Goal: Transaction & Acquisition: Book appointment/travel/reservation

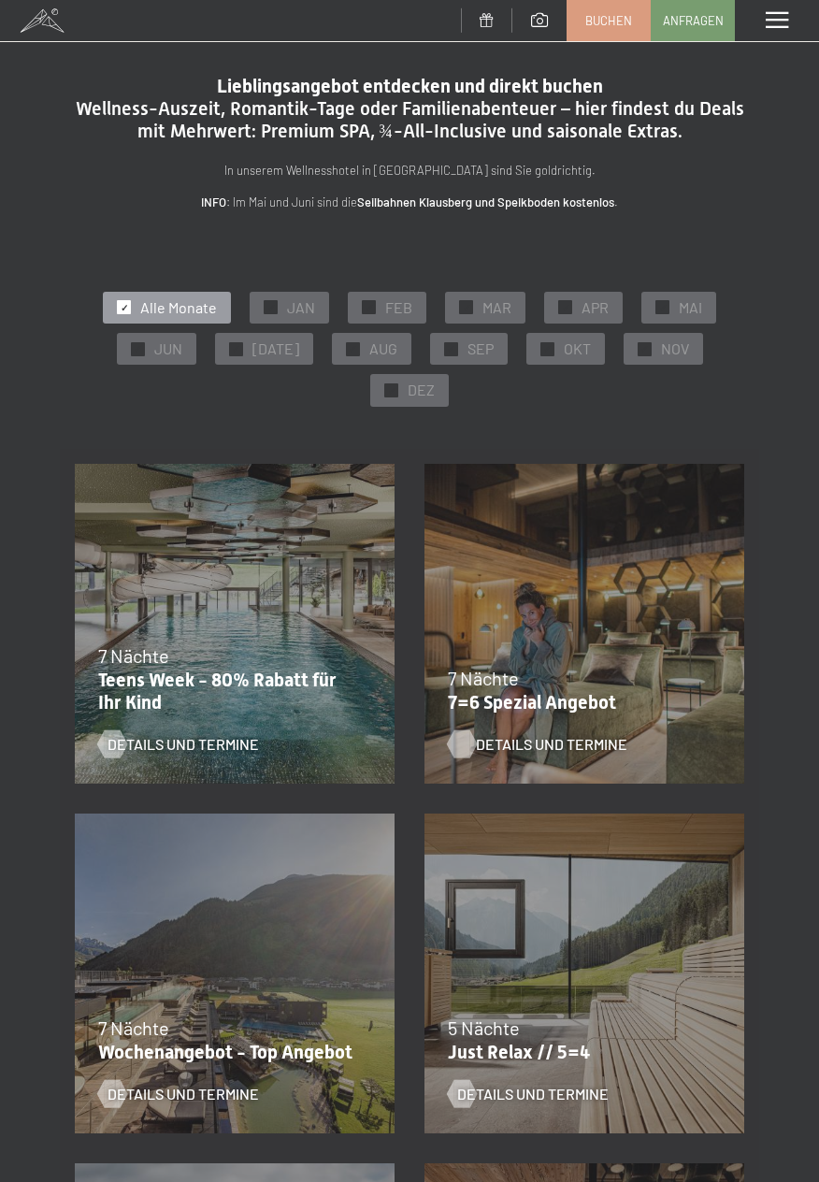
click at [541, 736] on span "Details und Termine" at bounding box center [552, 744] width 152 height 21
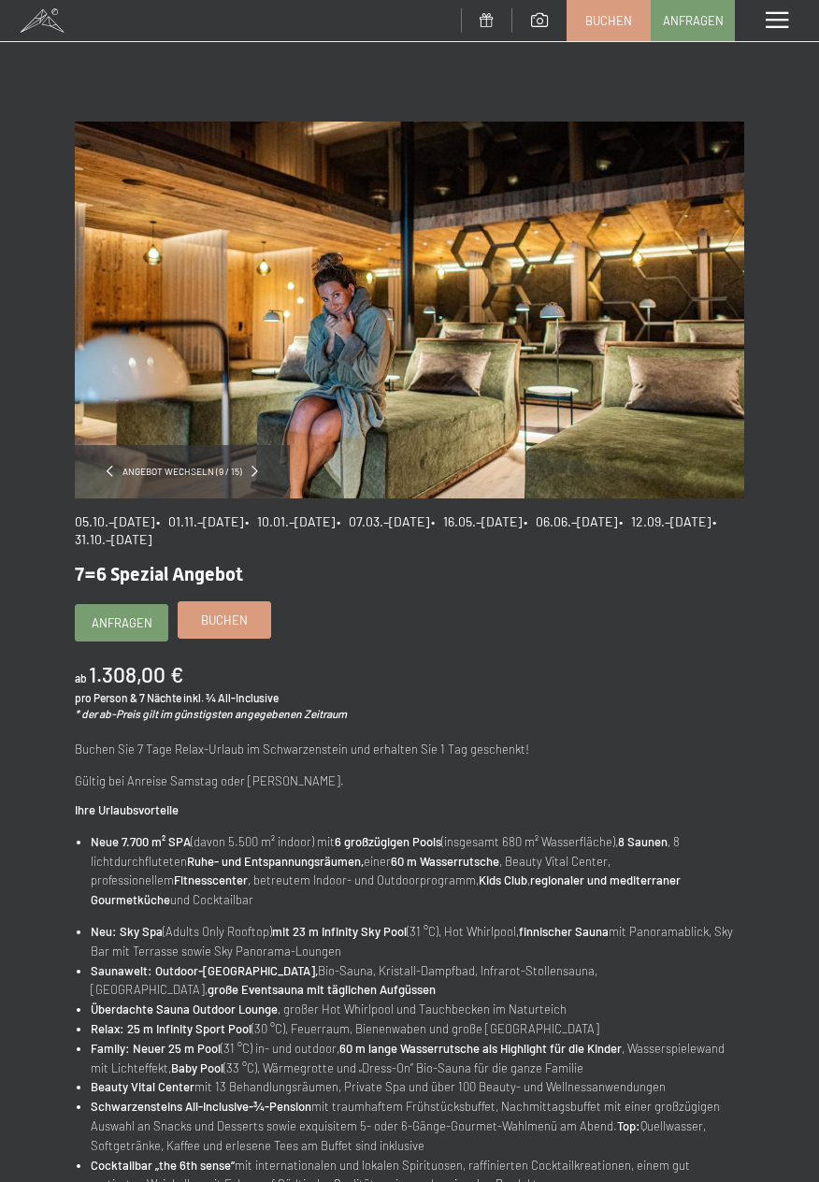
click at [223, 626] on span "Buchen" at bounding box center [224, 620] width 47 height 17
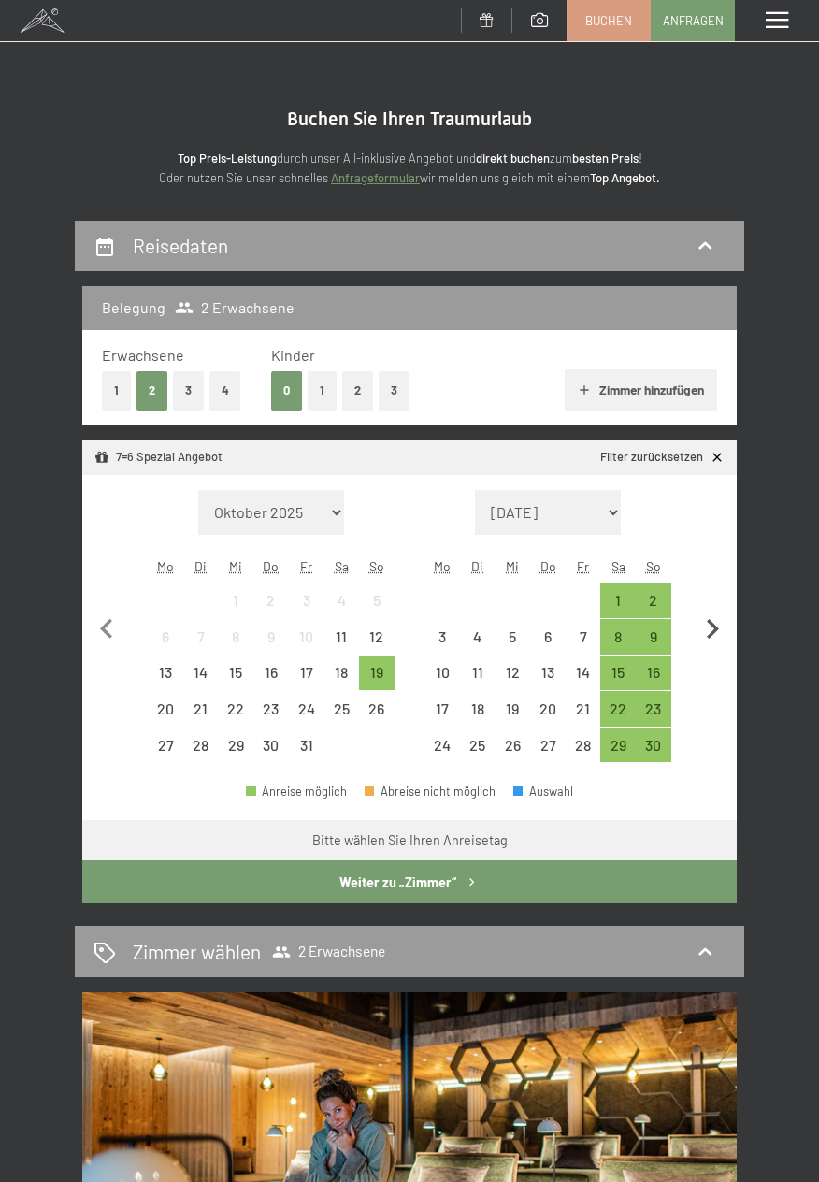
click at [716, 632] on icon "button" at bounding box center [713, 629] width 12 height 20
select select "[DATE]"
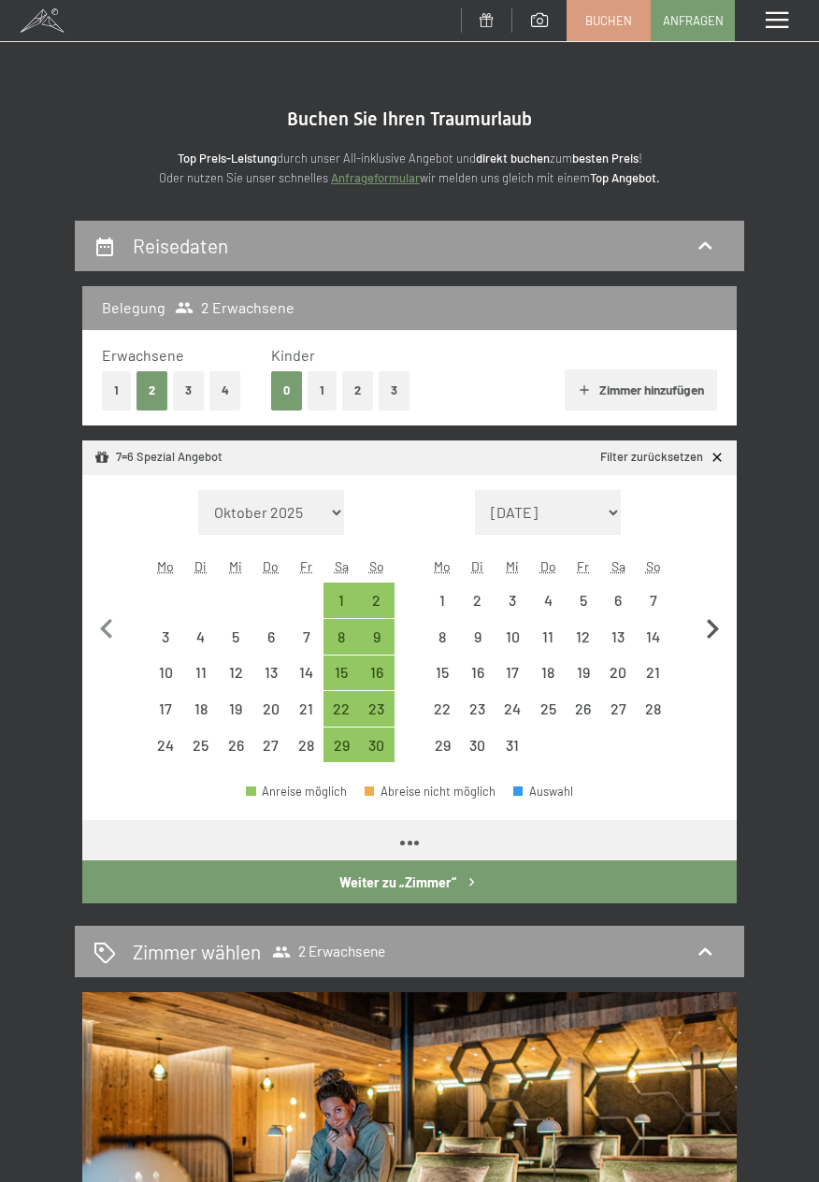
select select "[DATE]"
click at [716, 637] on icon "button" at bounding box center [712, 629] width 39 height 39
select select "[DATE]"
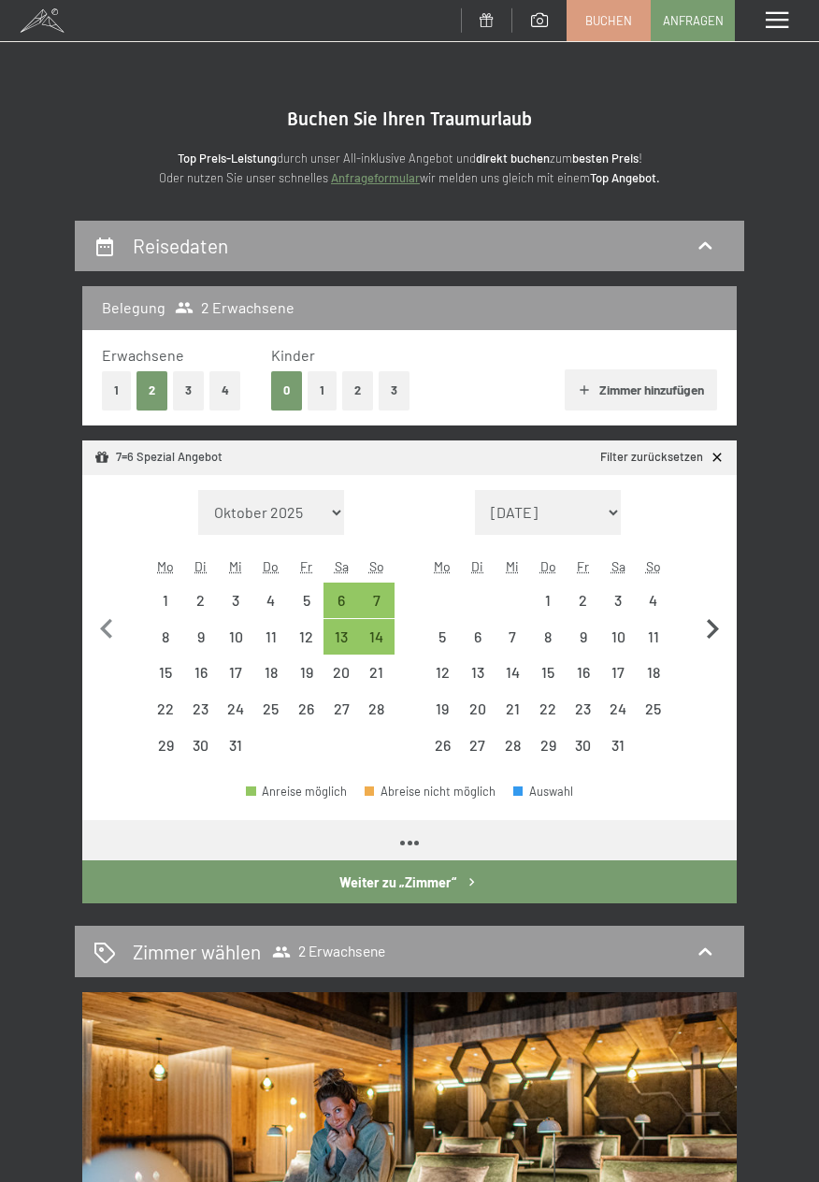
select select "[DATE]"
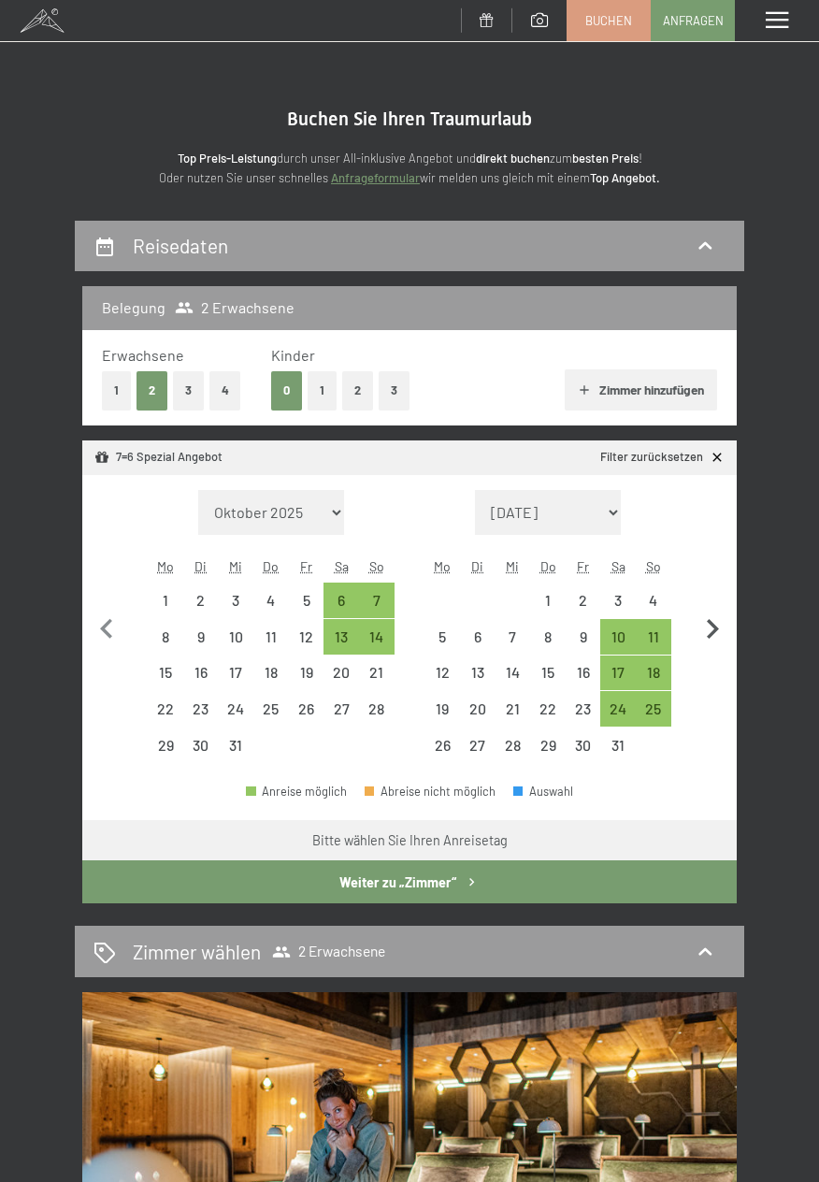
click at [724, 630] on icon "button" at bounding box center [712, 629] width 39 height 39
select select "[DATE]"
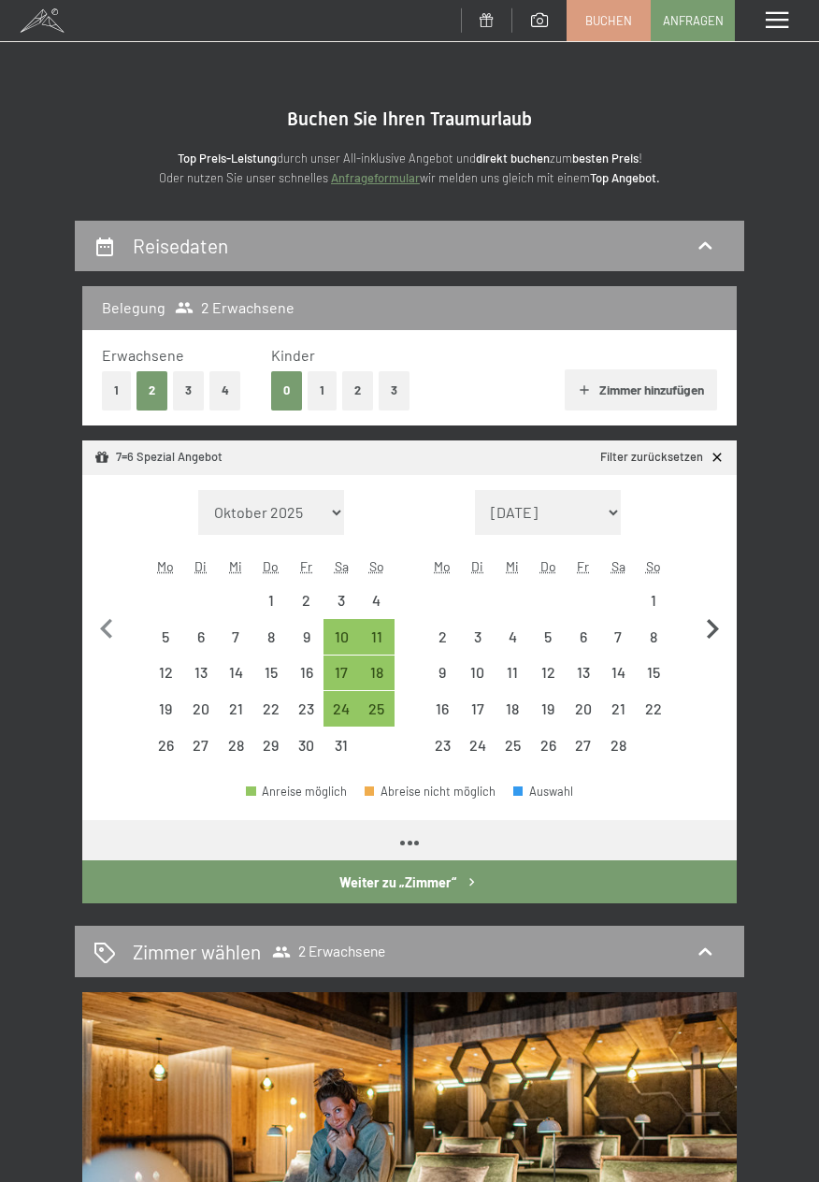
select select "[DATE]"
click at [722, 631] on icon "button" at bounding box center [712, 629] width 39 height 39
select select "[DATE]"
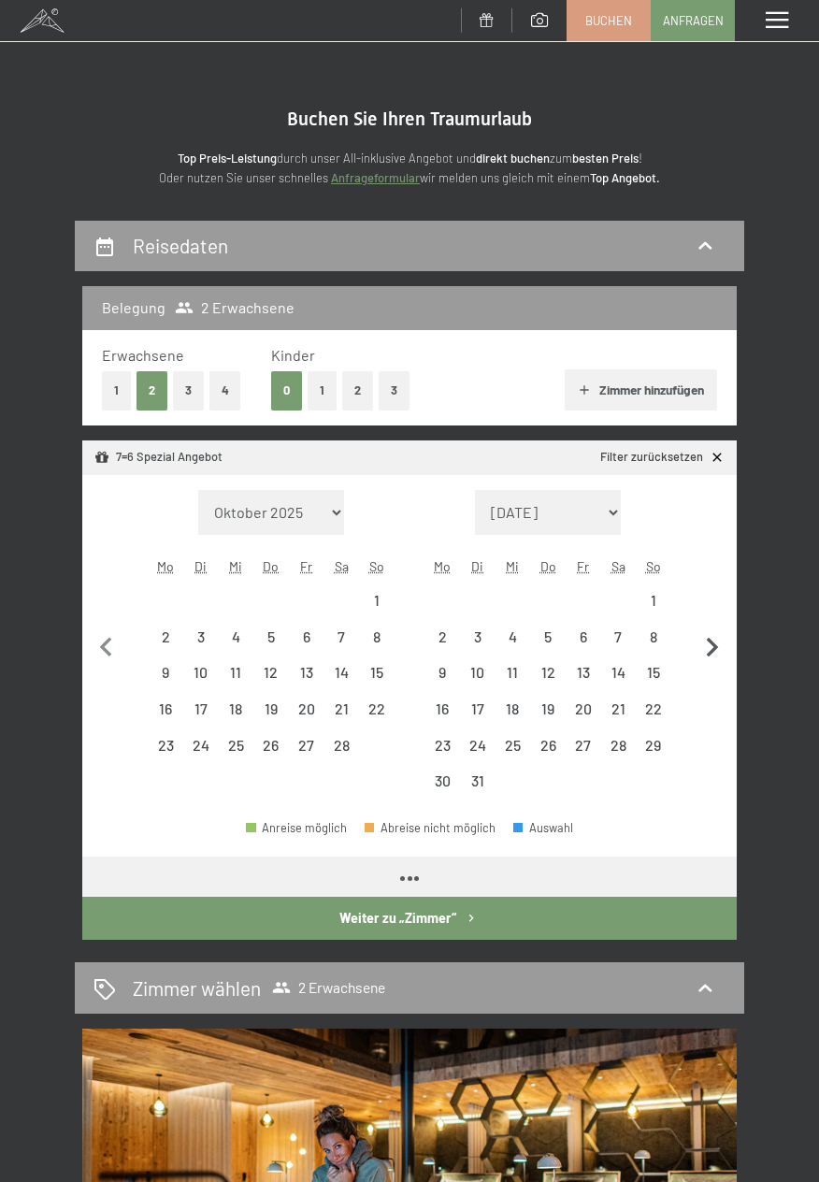
select select "[DATE]"
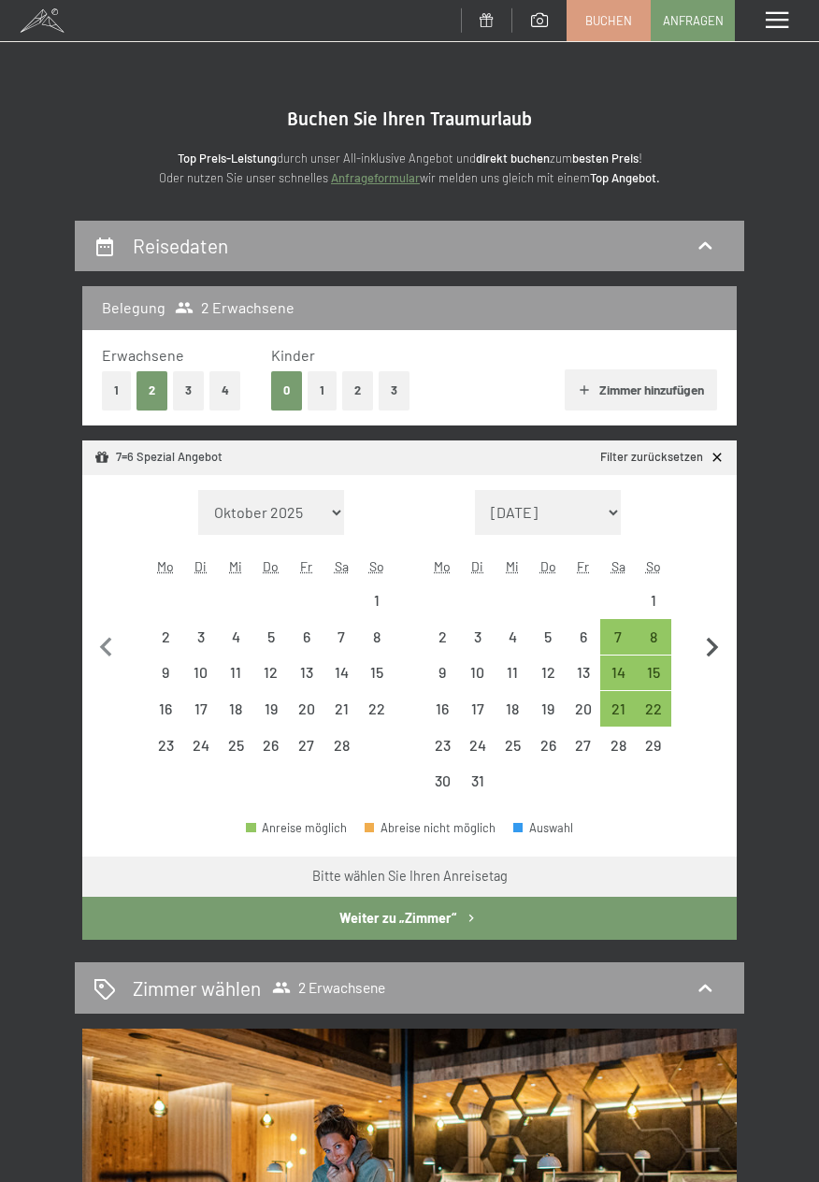
click at [721, 643] on icon "button" at bounding box center [712, 648] width 39 height 39
select select "[DATE]"
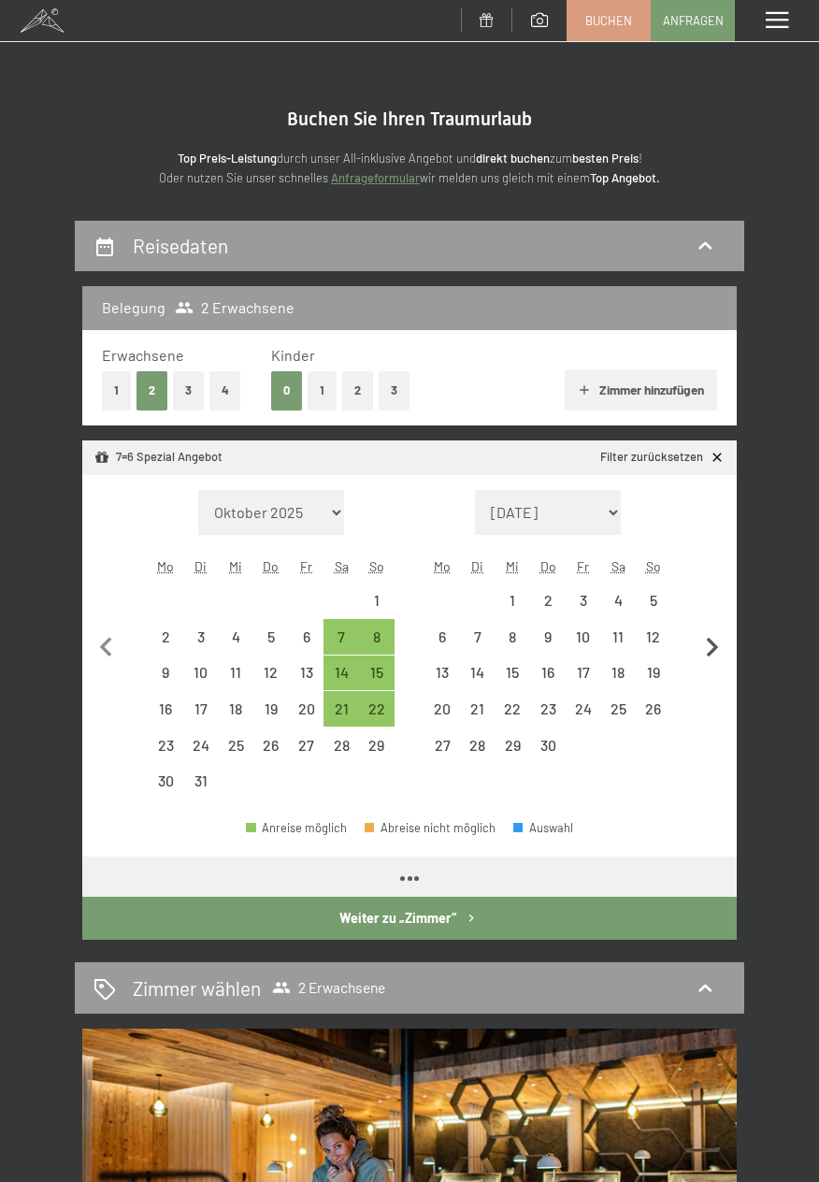
select select "[DATE]"
click at [715, 644] on icon "button" at bounding box center [713, 648] width 12 height 20
select select "[DATE]"
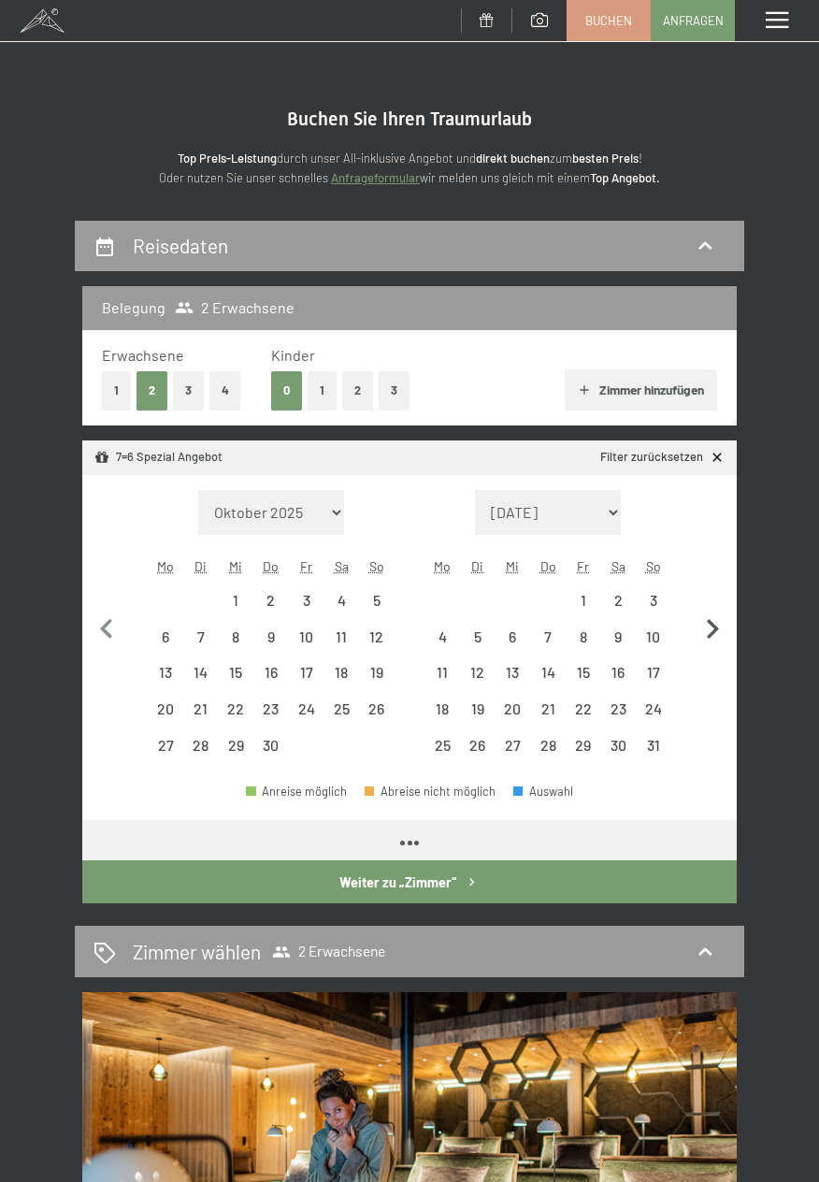
select select "[DATE]"
click at [731, 633] on icon "button" at bounding box center [712, 629] width 39 height 39
select select "[DATE]"
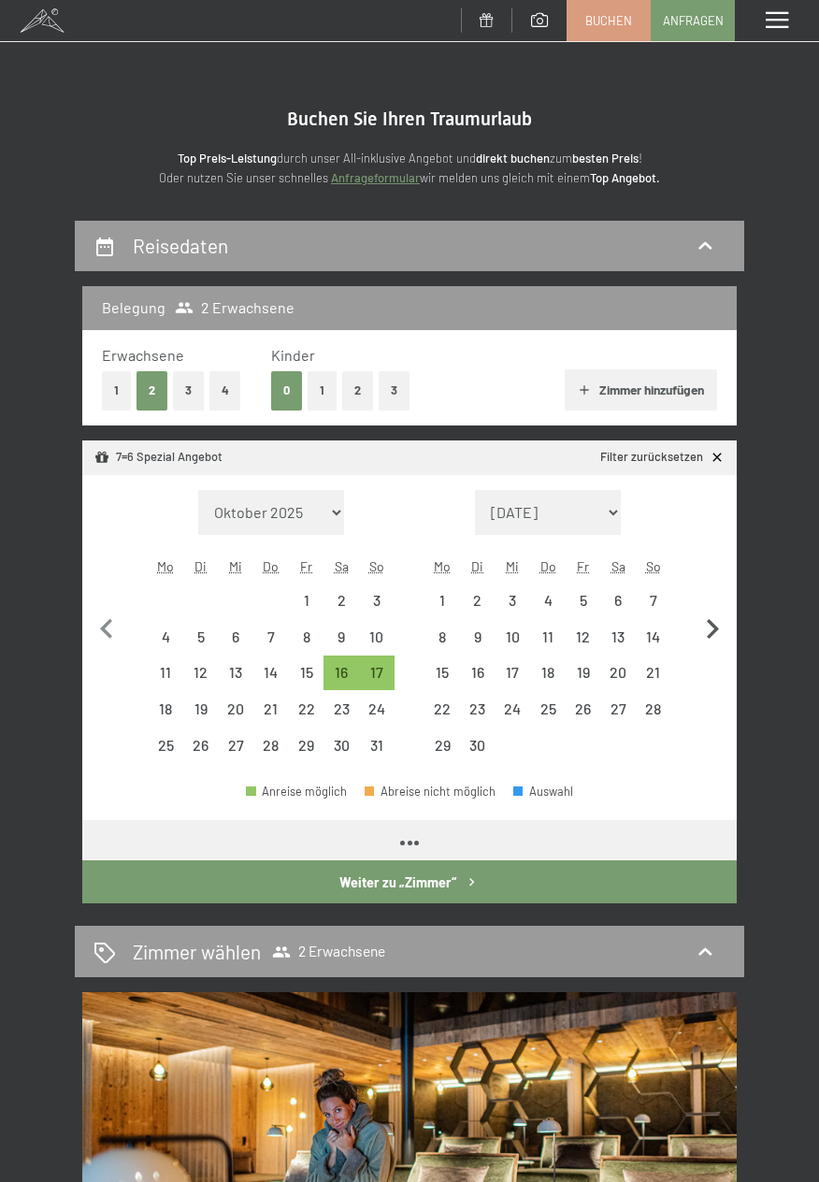
select select "[DATE]"
click at [659, 603] on div "7" at bounding box center [654, 609] width 32 height 32
select select "[DATE]"
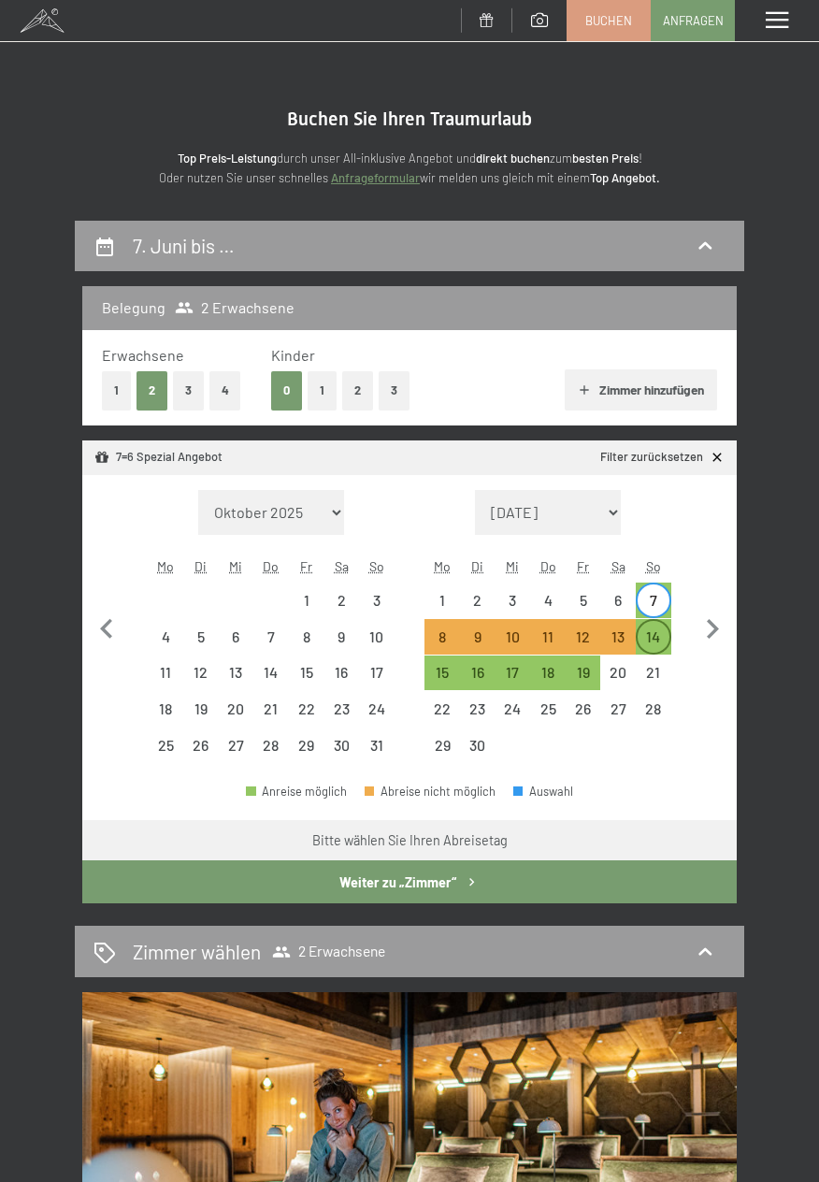
click at [663, 643] on div "14" at bounding box center [654, 646] width 32 height 32
select select "[DATE]"
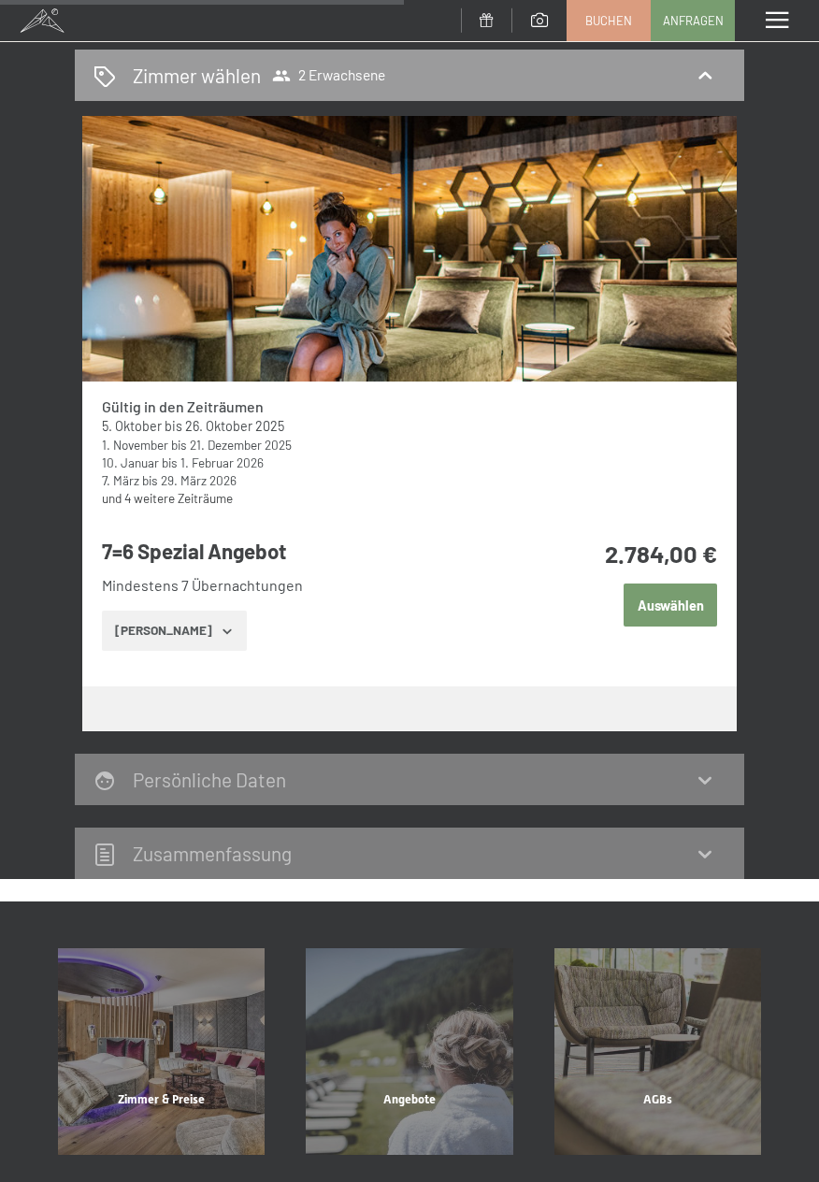
scroll to position [877, 0]
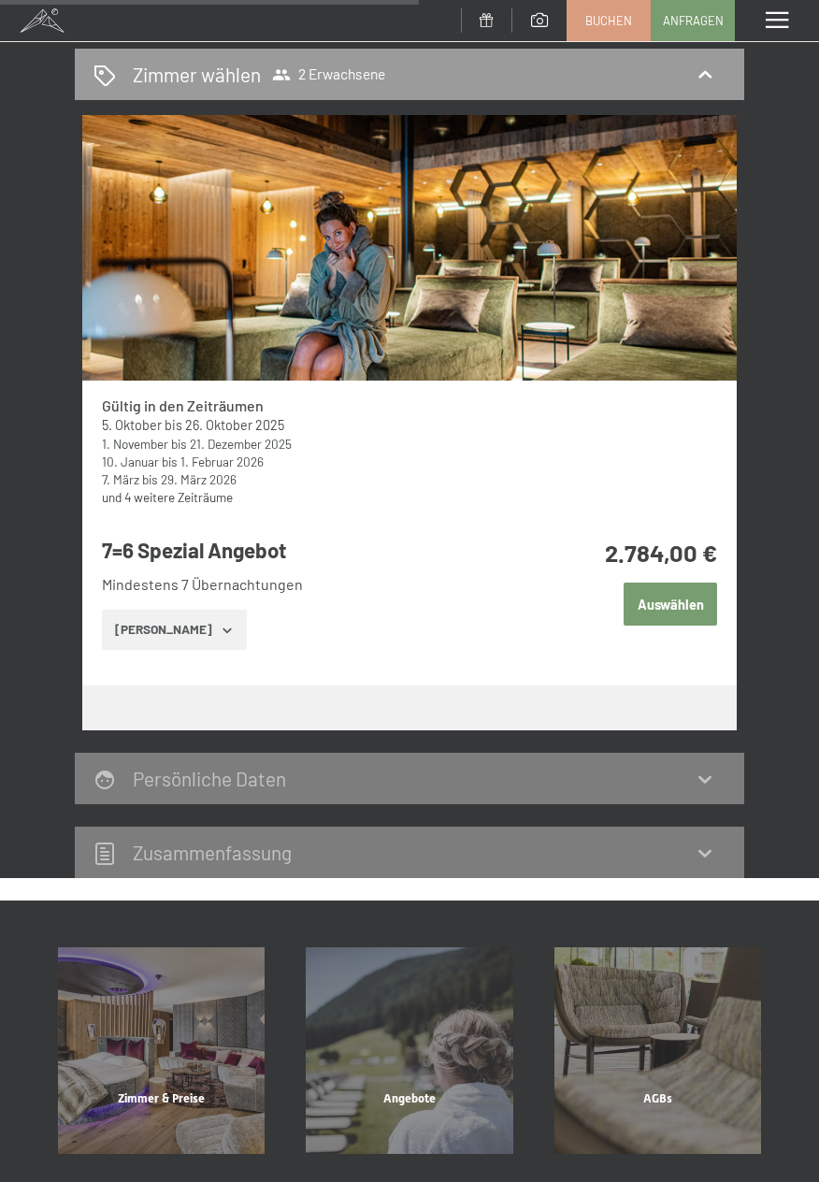
click at [181, 625] on button "[PERSON_NAME]" at bounding box center [174, 630] width 145 height 41
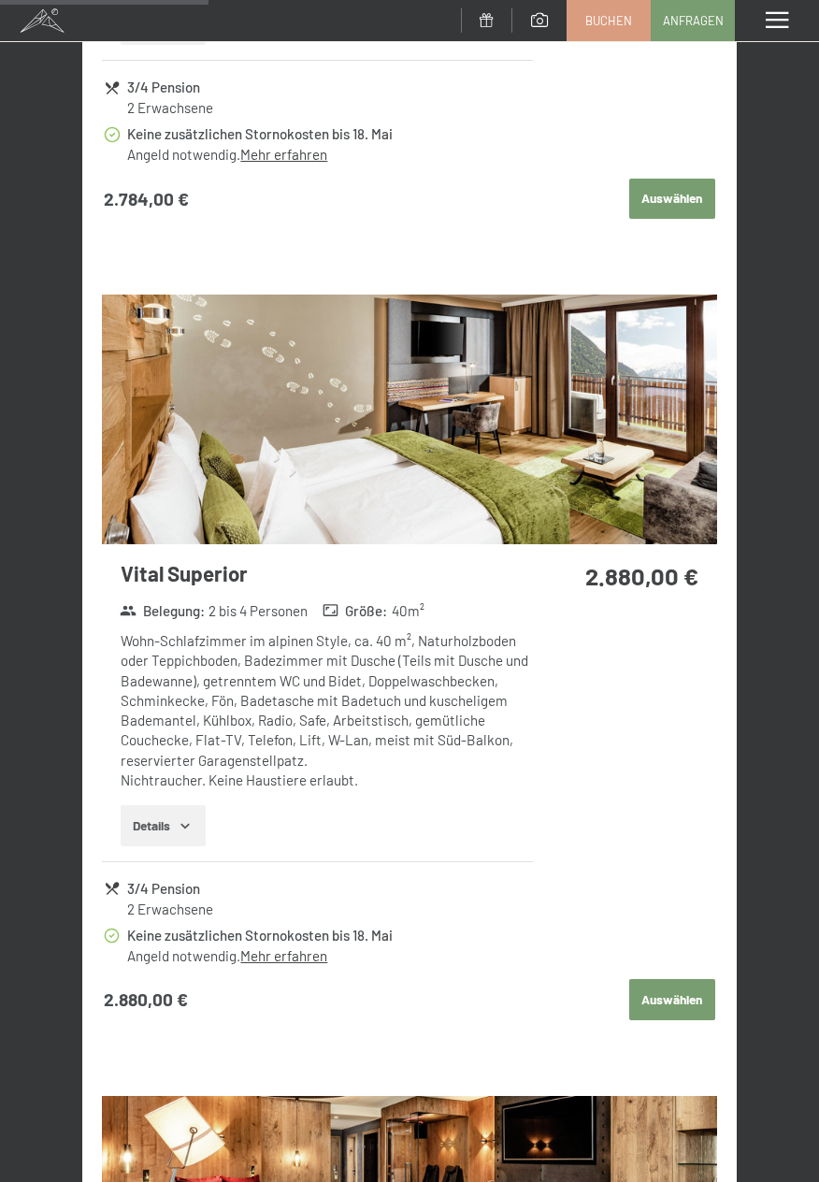
scroll to position [2150, 0]
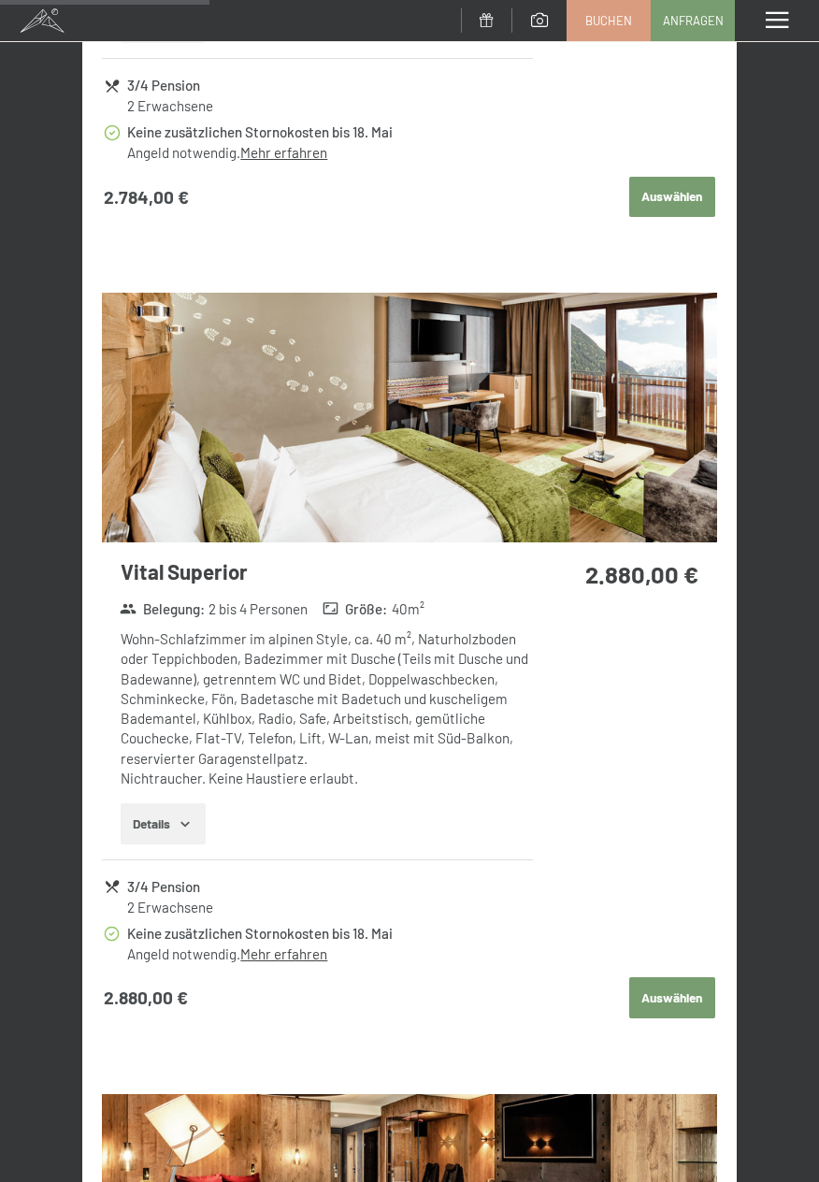
click at [167, 824] on button "Details" at bounding box center [163, 824] width 85 height 41
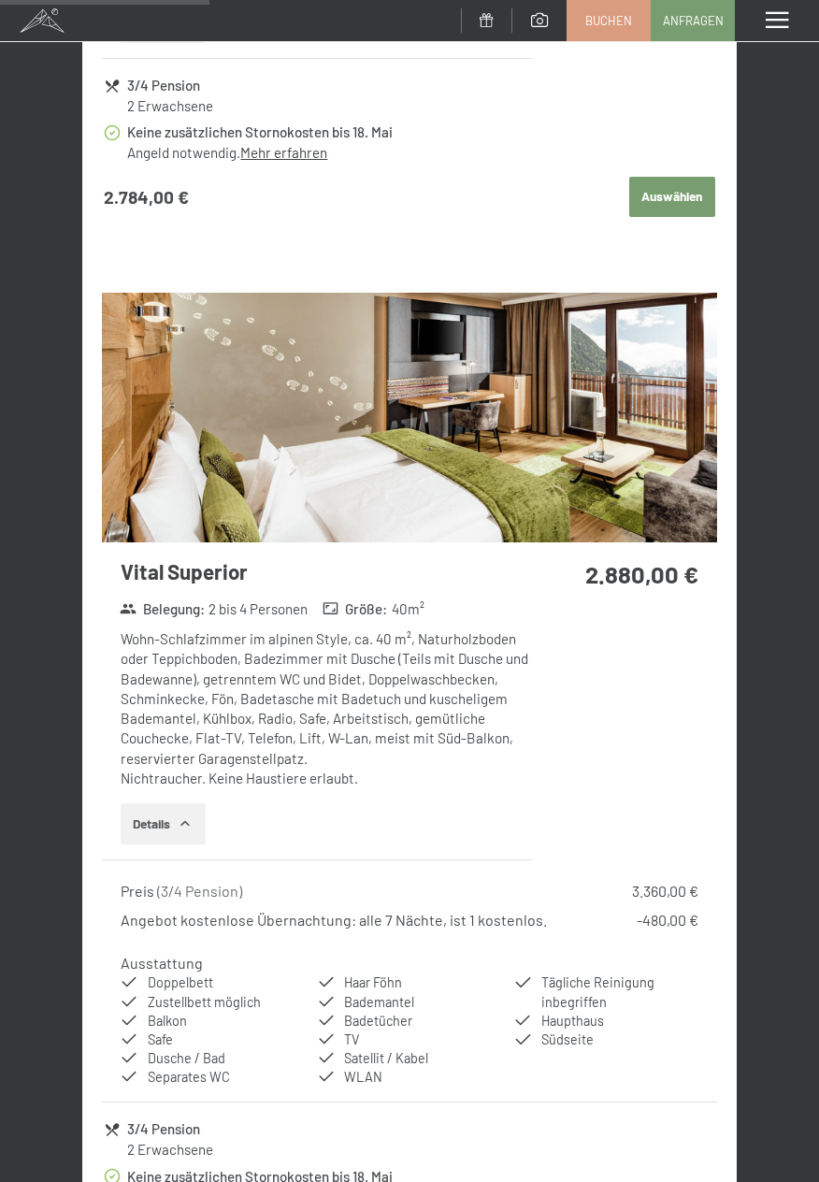
click at [631, 484] on img at bounding box center [409, 417] width 615 height 249
